Goal: Transaction & Acquisition: Purchase product/service

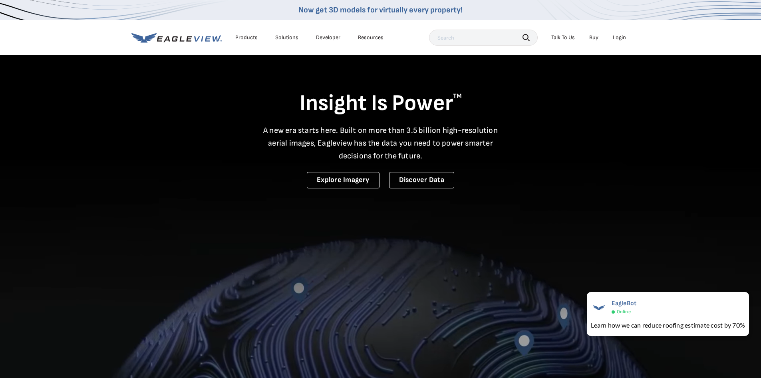
click at [617, 40] on div "Login" at bounding box center [619, 37] width 13 height 7
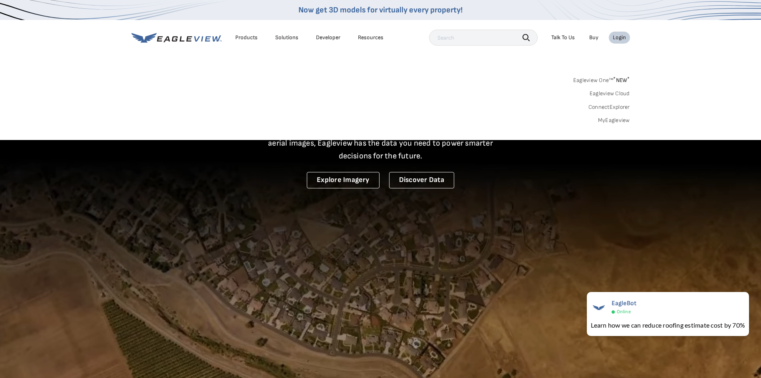
click at [623, 121] on link "MyEagleview" at bounding box center [614, 120] width 32 height 7
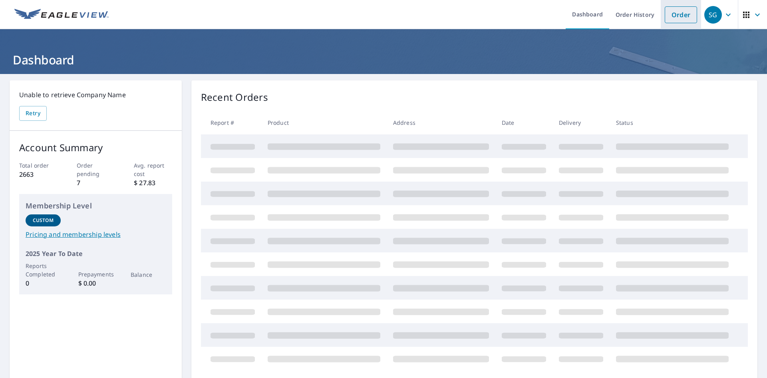
click at [669, 16] on link "Order" at bounding box center [681, 14] width 32 height 17
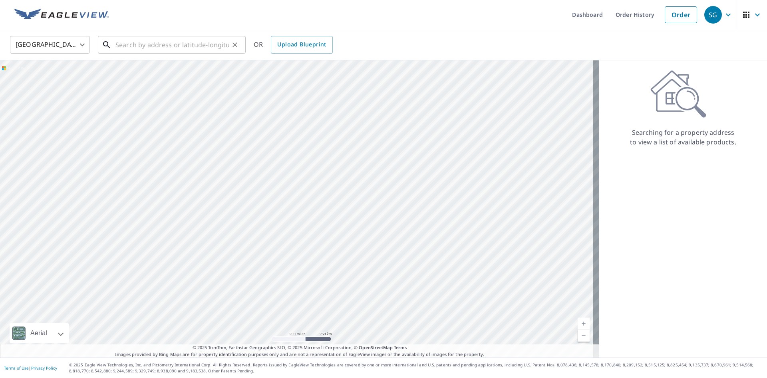
click at [141, 47] on input "text" at bounding box center [172, 45] width 114 height 22
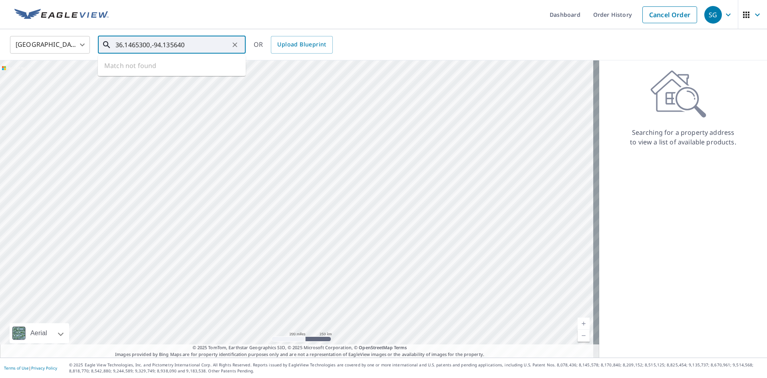
type input "36.1465300,-94.135640"
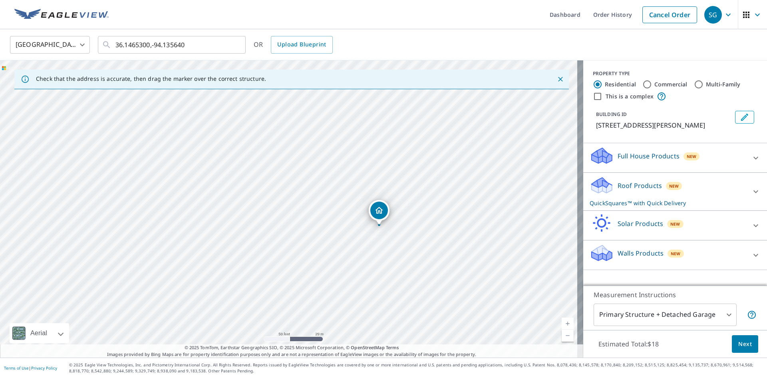
click at [690, 156] on div "New" at bounding box center [692, 156] width 16 height 8
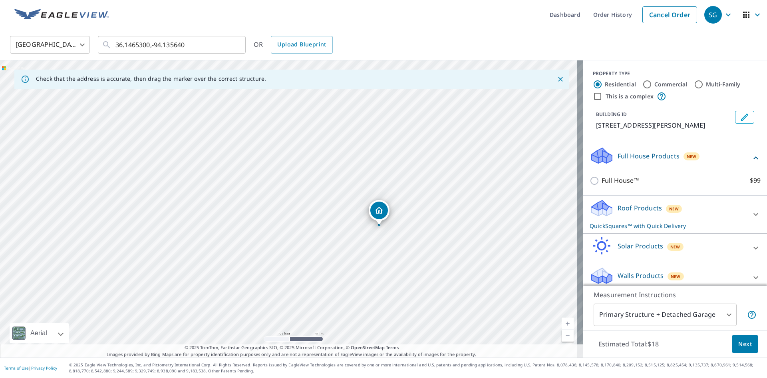
click at [627, 208] on p "Roof Products" at bounding box center [640, 208] width 44 height 10
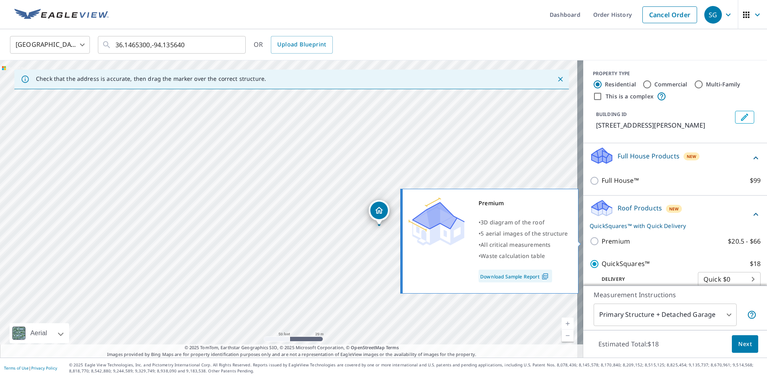
click at [593, 241] on input "Premium $20.5 - $66" at bounding box center [596, 241] width 12 height 10
checkbox input "true"
checkbox input "false"
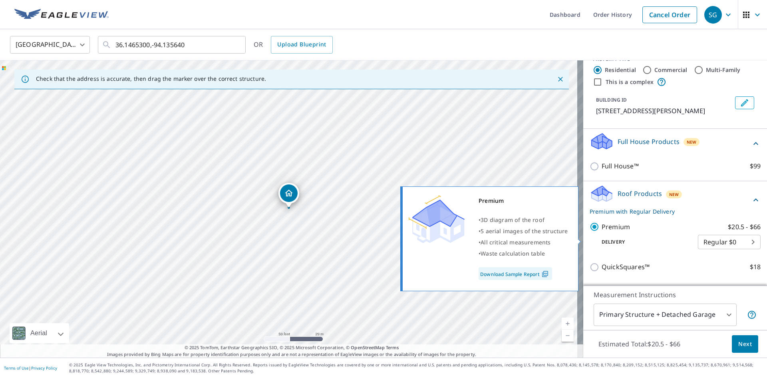
scroll to position [40, 0]
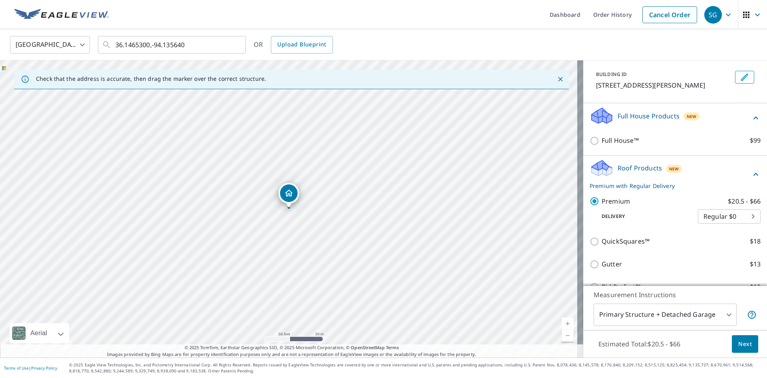
click at [734, 336] on button "Next" at bounding box center [745, 344] width 26 height 18
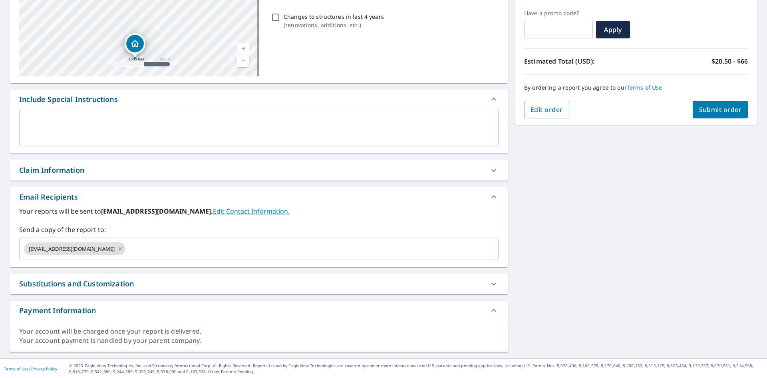
scroll to position [131, 0]
click at [117, 249] on icon at bounding box center [120, 247] width 6 height 9
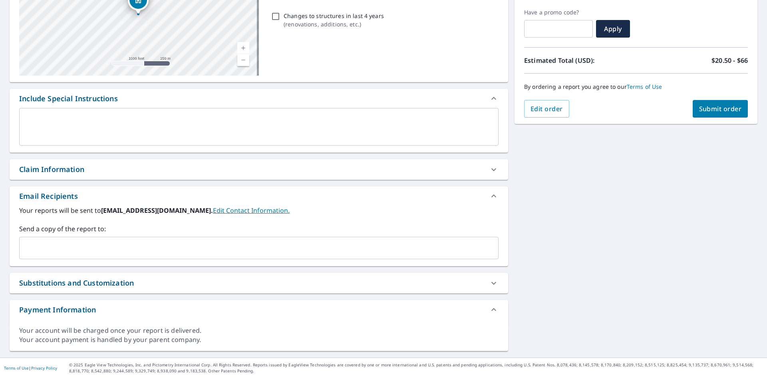
click at [95, 249] on input "text" at bounding box center [253, 247] width 460 height 15
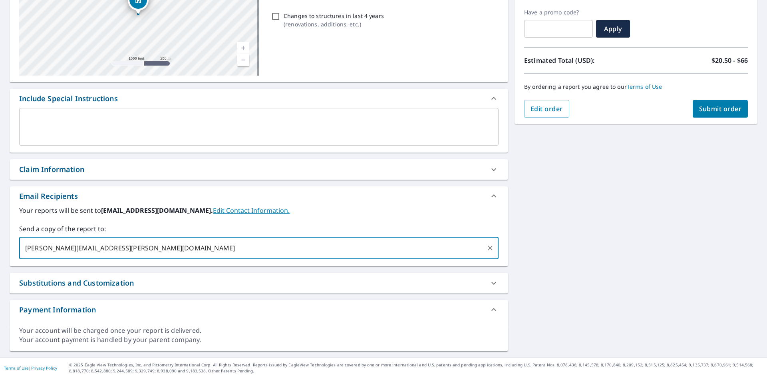
type input "[PERSON_NAME][EMAIL_ADDRESS][PERSON_NAME][DOMAIN_NAME]"
click at [714, 108] on span "Submit order" at bounding box center [720, 108] width 43 height 9
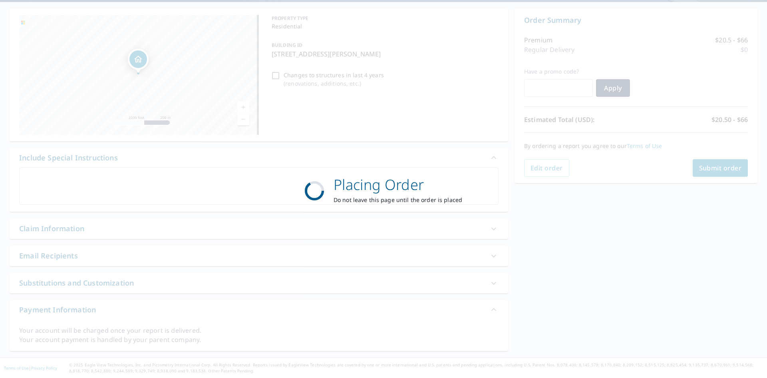
scroll to position [72, 0]
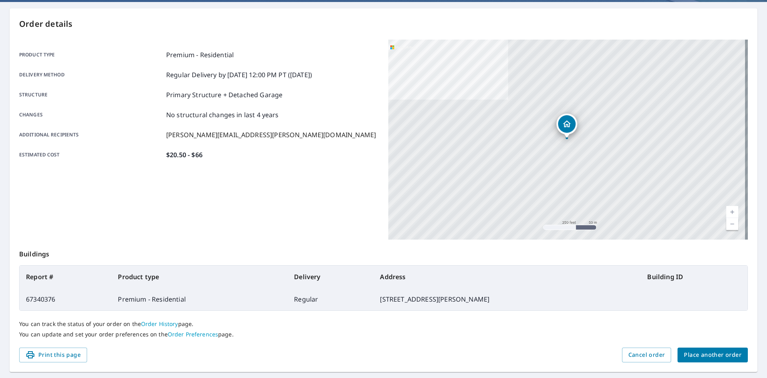
click at [699, 348] on button "Place another order" at bounding box center [713, 354] width 70 height 15
